Goal: Find specific page/section: Find specific page/section

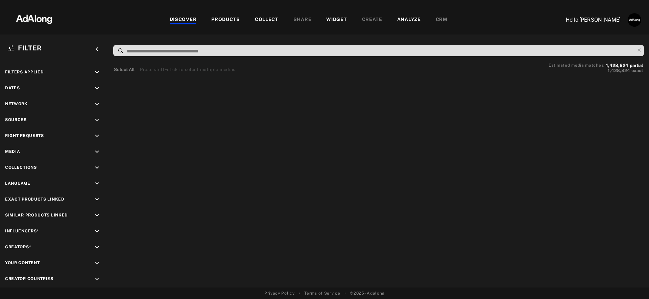
click at [626, 18] on div "Hello, Léa Baty" at bounding box center [598, 19] width 90 height 17
click at [638, 23] on img "Account settings" at bounding box center [635, 20] width 14 height 14
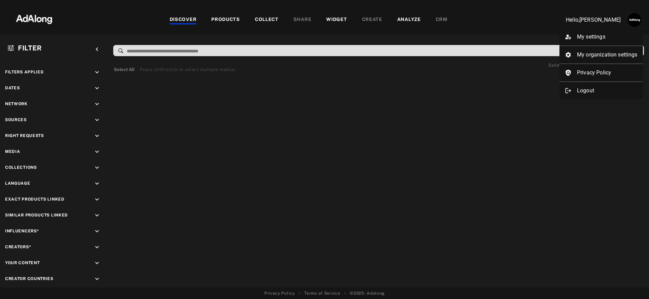
click at [638, 23] on div at bounding box center [324, 149] width 649 height 299
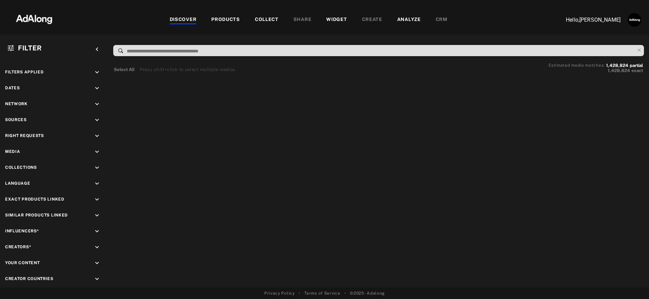
click at [229, 16] on div "PRODUCTS" at bounding box center [225, 20] width 29 height 8
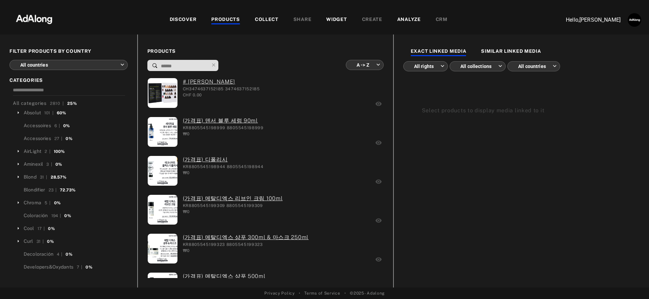
click at [186, 16] on div "DISCOVER" at bounding box center [183, 20] width 27 height 8
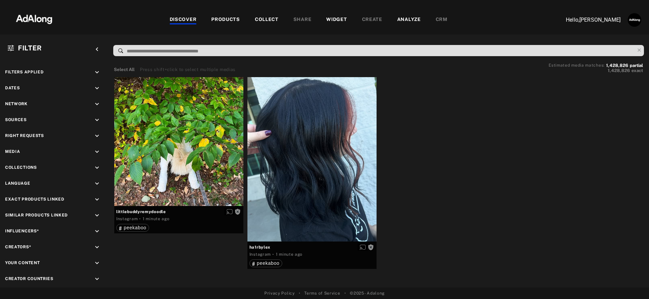
click at [336, 20] on div "WIDGET" at bounding box center [336, 20] width 21 height 8
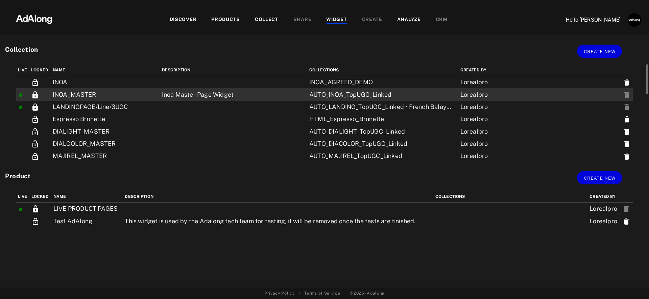
click at [305, 90] on td "Inoa Master Page Widget" at bounding box center [233, 94] width 147 height 12
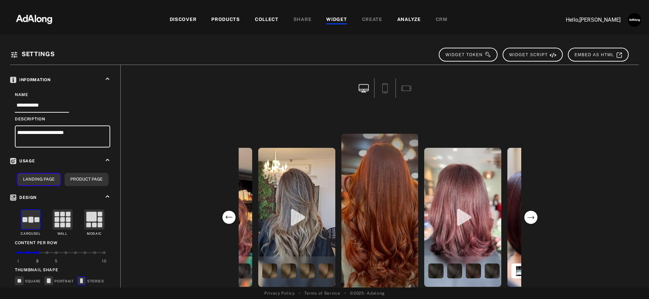
click at [222, 20] on div "PRODUCTS" at bounding box center [225, 20] width 29 height 8
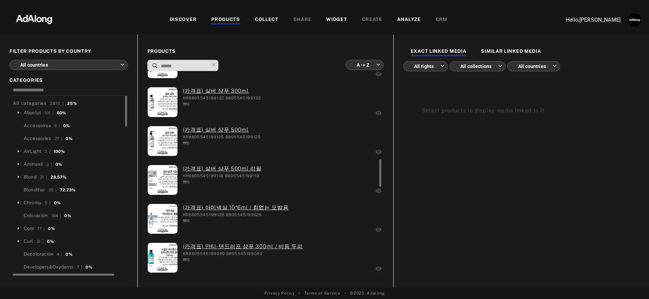
scroll to position [620, 0]
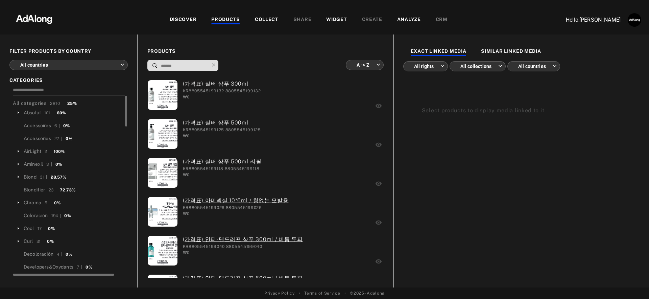
click at [173, 64] on input at bounding box center [184, 66] width 49 height 9
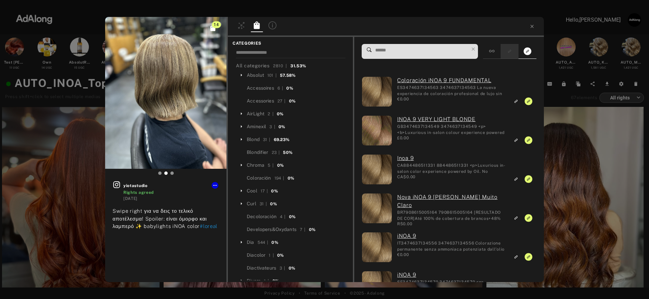
click at [510, 50] on icon "Show only similar products linked" at bounding box center [509, 51] width 5 height 4
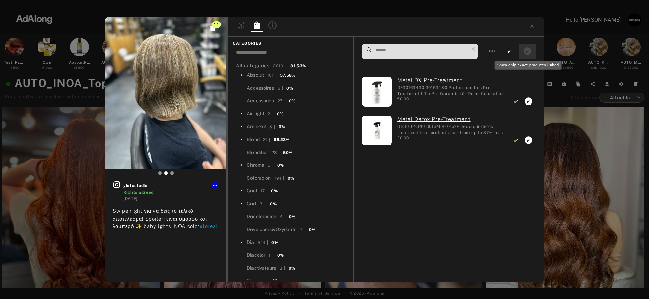
click at [526, 53] on icon "Show only exact products linked" at bounding box center [527, 51] width 8 height 8
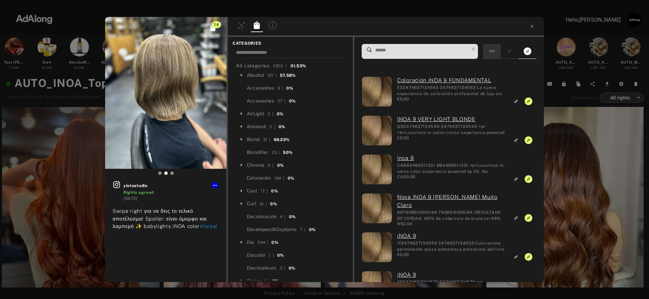
click at [497, 51] on div at bounding box center [492, 51] width 18 height 15
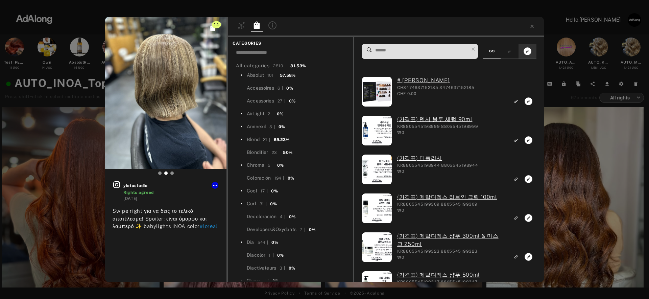
click at [521, 51] on div at bounding box center [527, 51] width 18 height 15
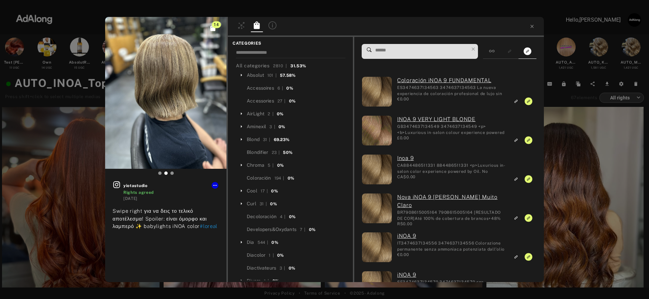
click at [536, 26] on div at bounding box center [386, 27] width 316 height 20
click at [533, 26] on icon at bounding box center [531, 26] width 5 height 5
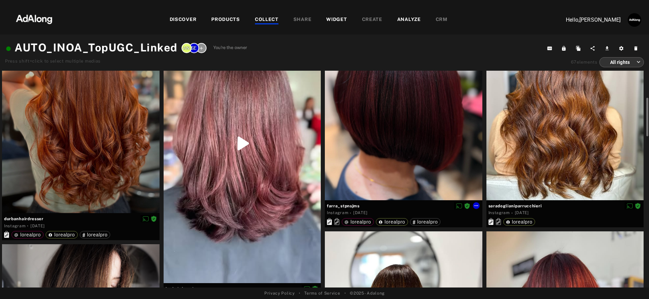
scroll to position [104, 0]
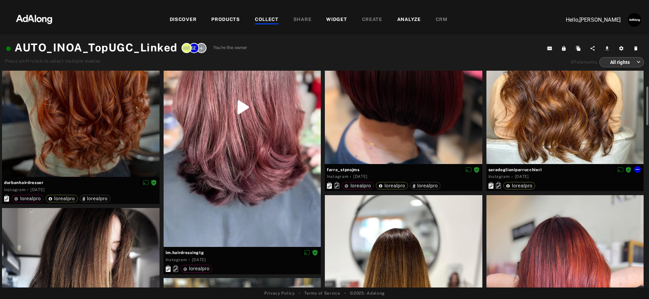
click at [509, 107] on div at bounding box center [564, 65] width 157 height 197
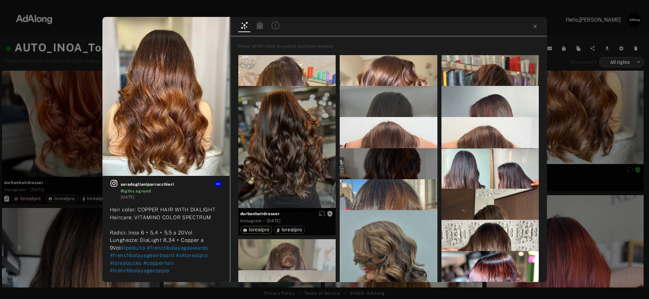
click at [260, 27] on icon at bounding box center [259, 24] width 6 height 7
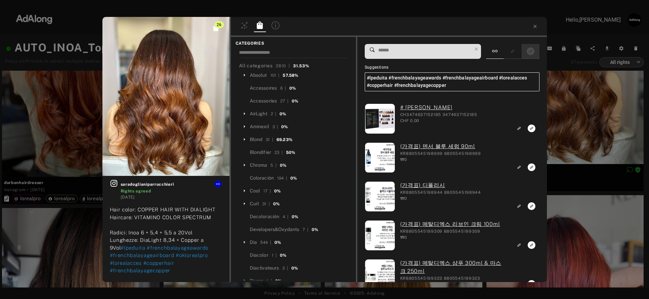
click at [536, 52] on button "Show only exact products linked" at bounding box center [530, 51] width 13 height 9
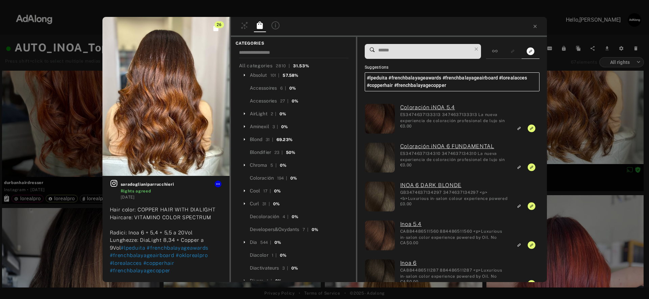
click at [538, 26] on div at bounding box center [389, 27] width 316 height 20
click at [534, 27] on icon at bounding box center [534, 26] width 5 height 5
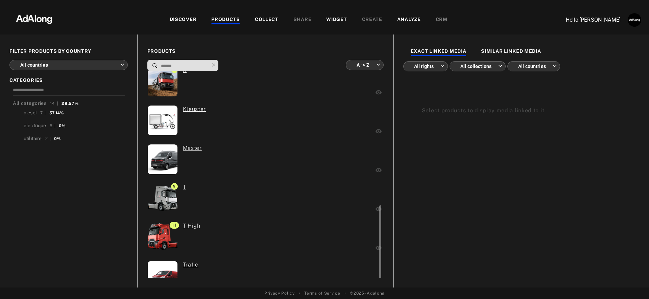
scroll to position [344, 0]
